Goal: Task Accomplishment & Management: Manage account settings

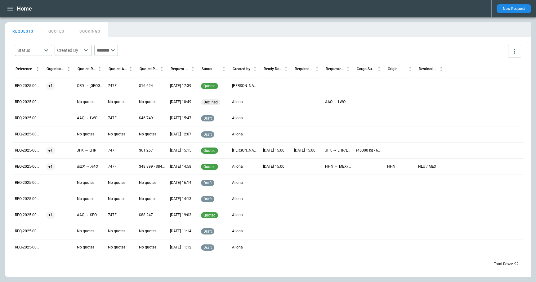
click at [14, 9] on icon "button" at bounding box center [10, 8] width 7 height 7
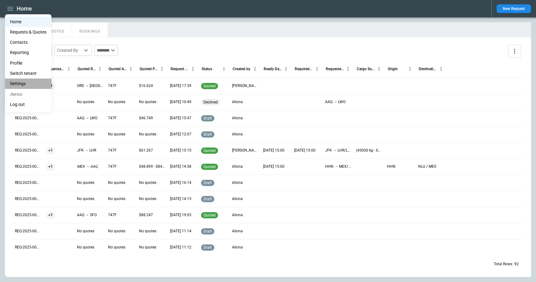
click at [23, 84] on li "Settings" at bounding box center [28, 83] width 47 height 10
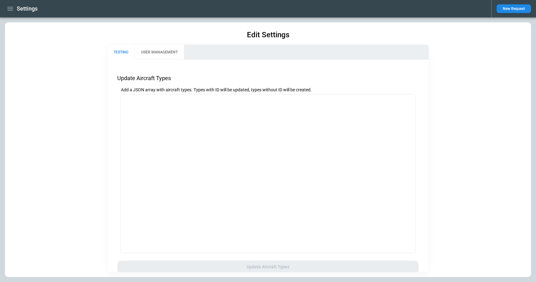
click at [155, 54] on button "USER MANAGEMENT" at bounding box center [159, 52] width 49 height 15
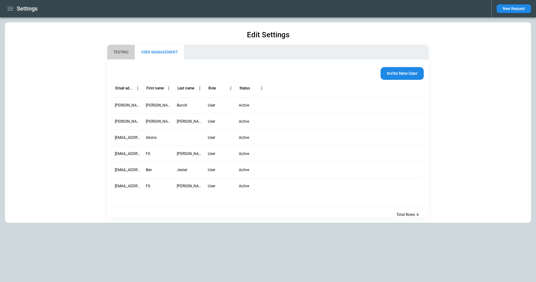
click at [117, 52] on button "TESTING" at bounding box center [120, 52] width 27 height 15
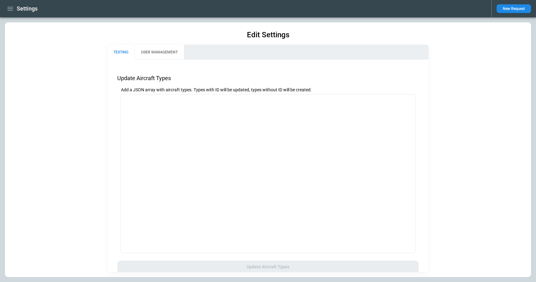
click at [9, 9] on icon "button" at bounding box center [10, 9] width 6 height 4
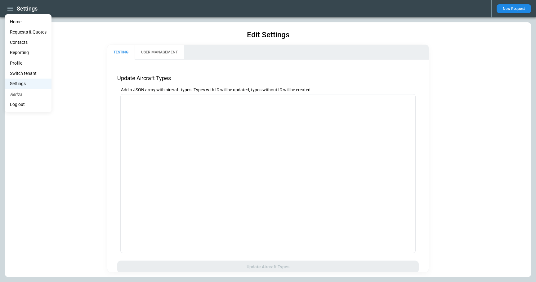
click at [24, 61] on li "Profile" at bounding box center [28, 63] width 47 height 10
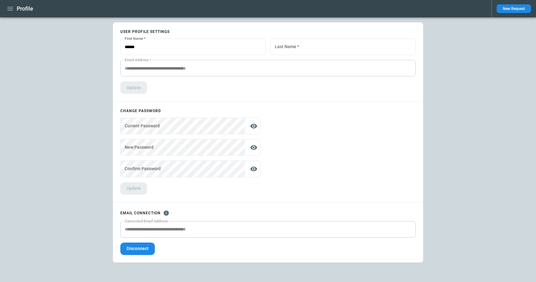
click at [11, 10] on icon "button" at bounding box center [10, 9] width 6 height 4
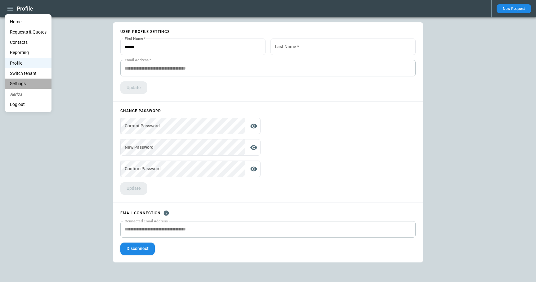
click at [22, 80] on li "Settings" at bounding box center [28, 83] width 47 height 10
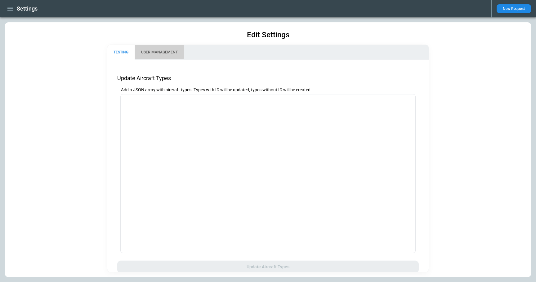
click at [158, 49] on button "USER MANAGEMENT" at bounding box center [159, 52] width 49 height 15
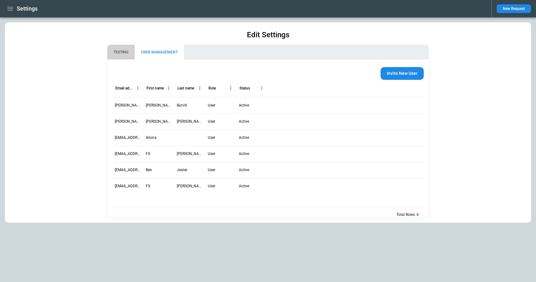
click at [128, 52] on button "TESTING" at bounding box center [120, 52] width 27 height 15
